Goal: Navigation & Orientation: Find specific page/section

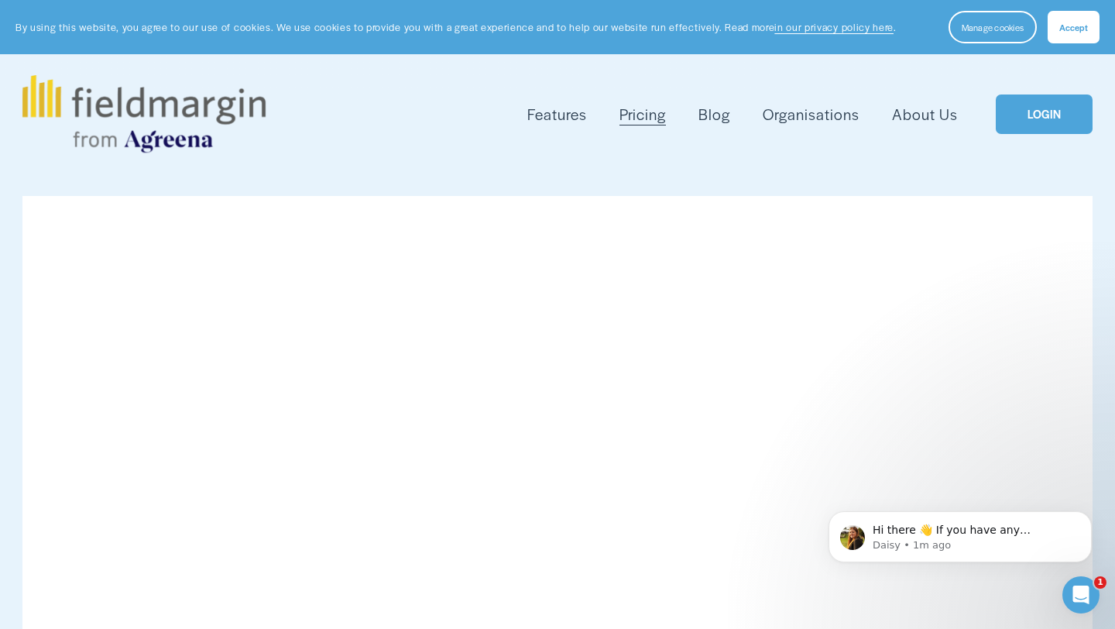
click at [555, 118] on span "Features" at bounding box center [557, 114] width 60 height 22
click at [0, 0] on span "Mapping" at bounding box center [0, 0] width 0 height 0
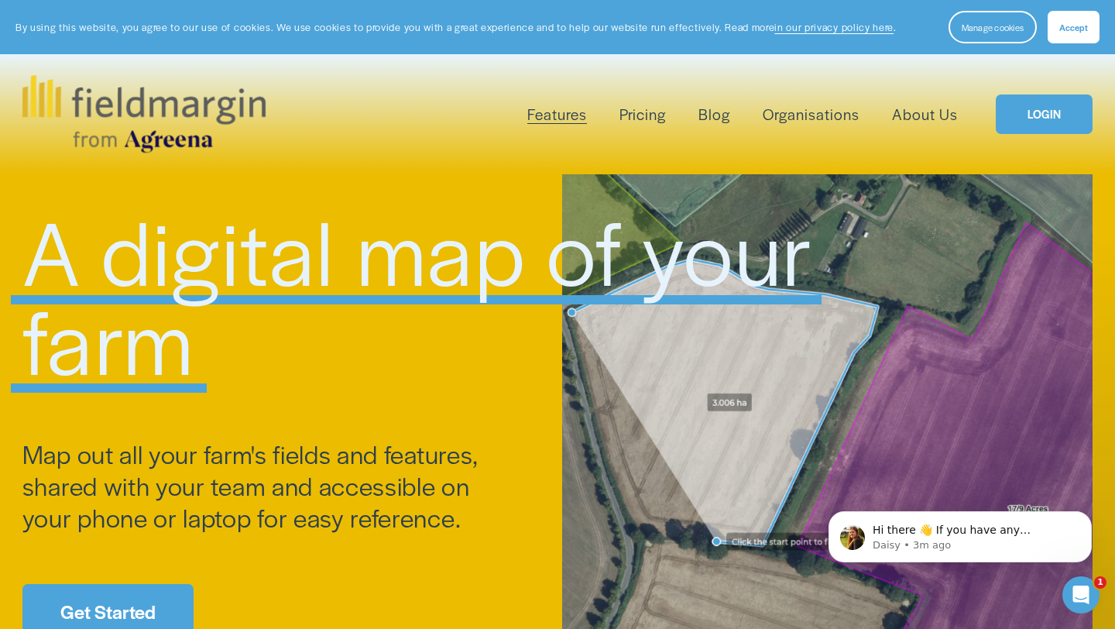
click at [1035, 115] on link "LOGIN" at bounding box center [1044, 113] width 97 height 39
